Goal: Find specific page/section: Find specific page/section

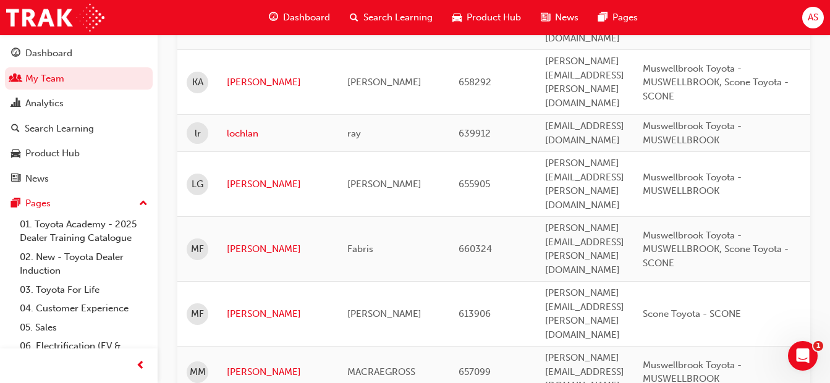
scroll to position [1042, 0]
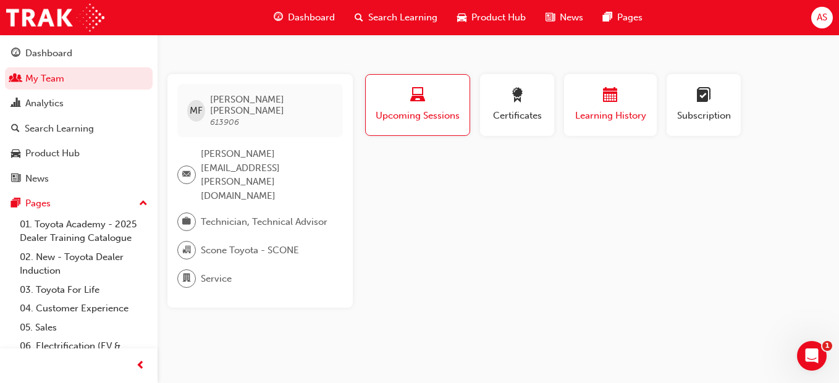
click at [595, 104] on div "button" at bounding box center [611, 97] width 74 height 19
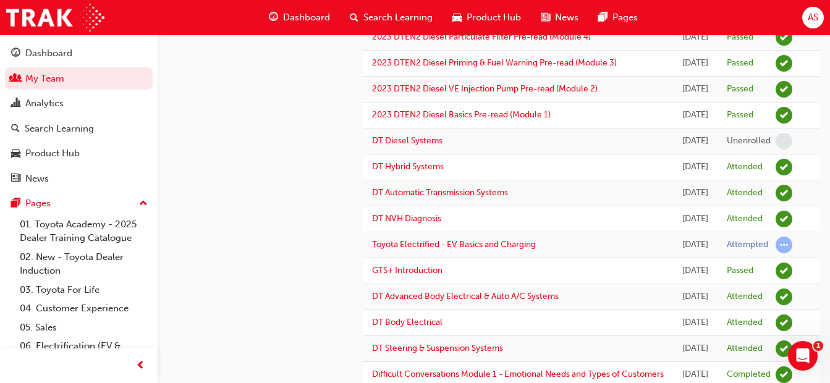
scroll to position [556, 0]
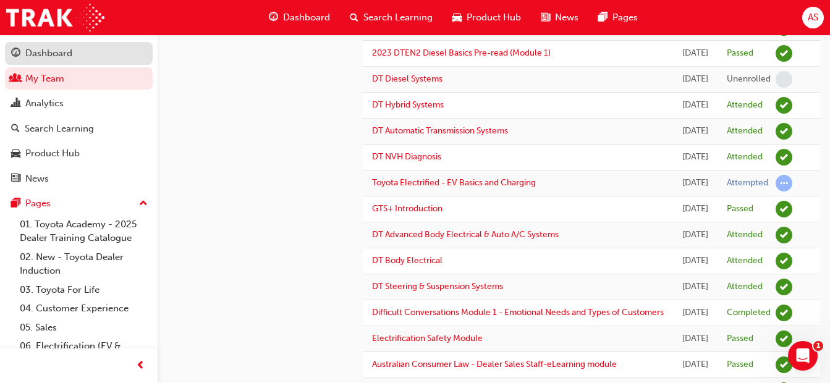
click at [53, 50] on div "Dashboard" at bounding box center [48, 53] width 47 height 14
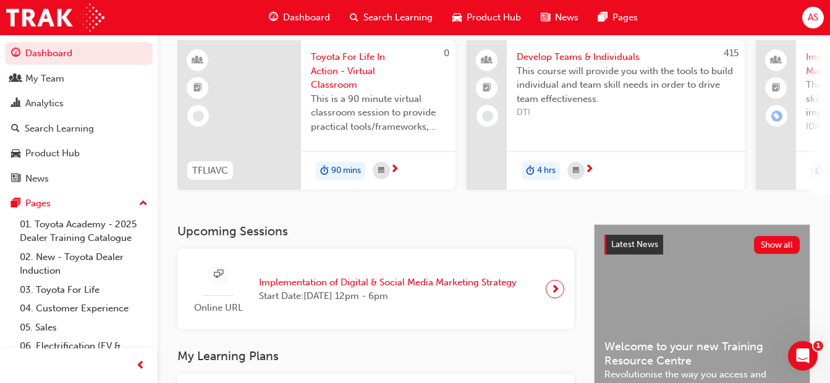
scroll to position [556, 0]
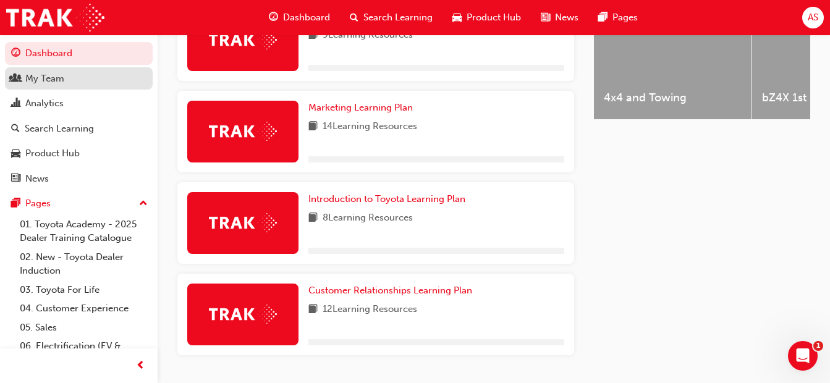
click at [75, 73] on div "My Team" at bounding box center [78, 78] width 135 height 15
